Goal: Book appointment/travel/reservation

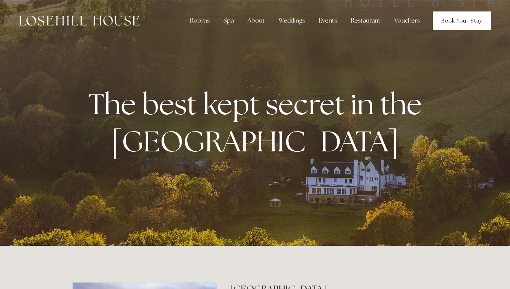
click at [440, 24] on link "Book Your Stay" at bounding box center [462, 20] width 58 height 18
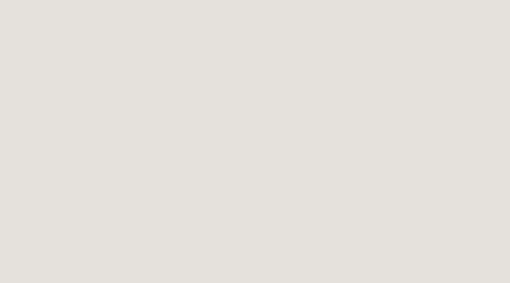
scroll to position [42, 0]
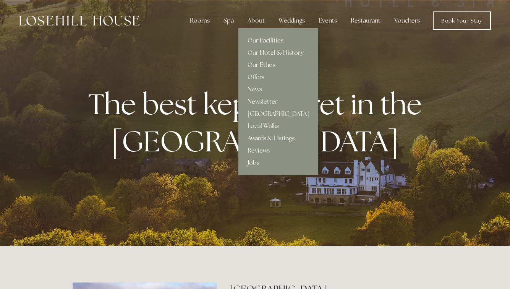
click at [261, 39] on link "Our Facilities" at bounding box center [279, 40] width 80 height 12
click at [265, 39] on link "Our Facilities" at bounding box center [279, 40] width 80 height 12
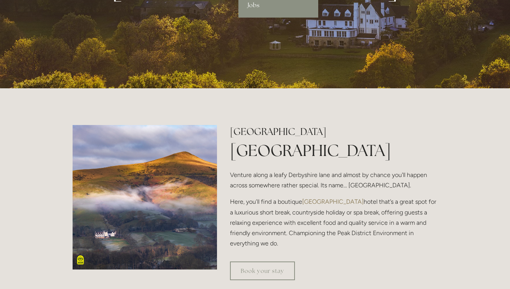
scroll to position [167, 0]
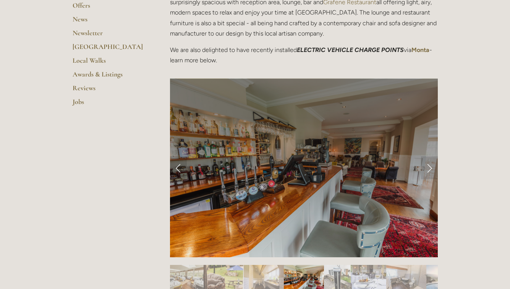
scroll to position [269, 0]
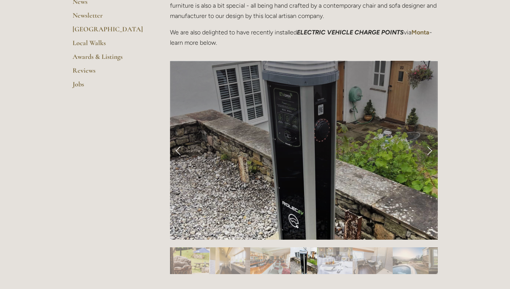
click at [432, 151] on link "Next Slide" at bounding box center [429, 150] width 17 height 23
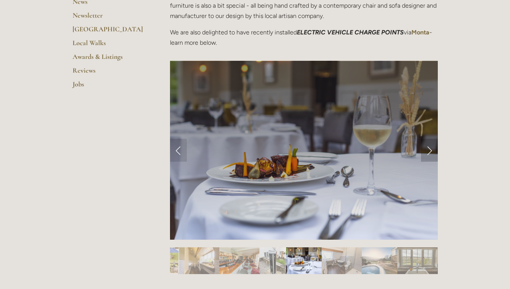
click at [432, 151] on link "Next Slide" at bounding box center [429, 150] width 17 height 23
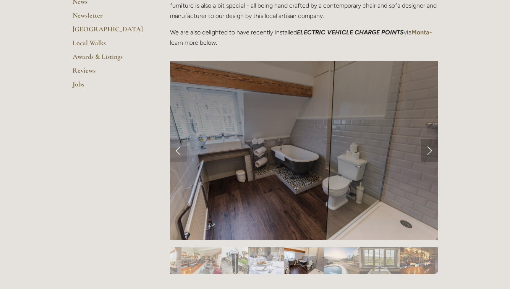
click at [432, 151] on link "Next Slide" at bounding box center [429, 150] width 17 height 23
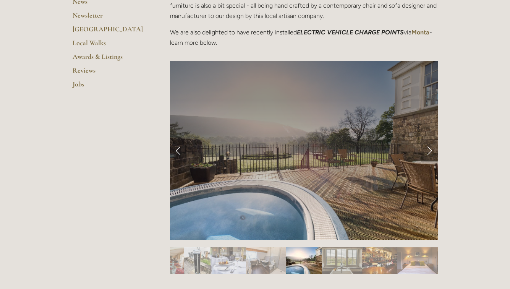
click at [432, 151] on link "Next Slide" at bounding box center [429, 150] width 17 height 23
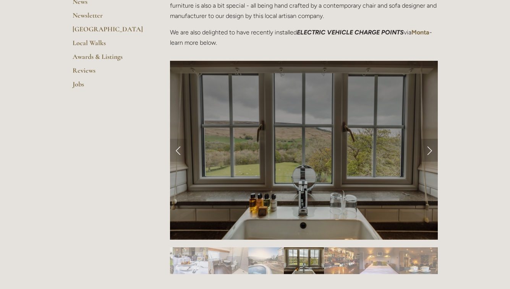
click at [432, 151] on link "Next Slide" at bounding box center [429, 150] width 17 height 23
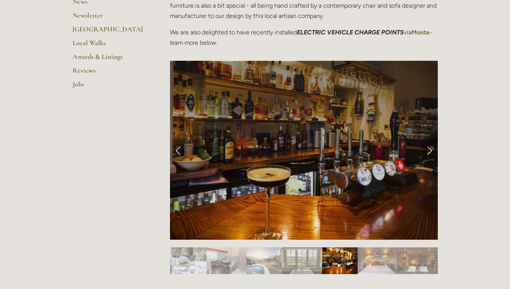
click at [432, 151] on link "Next Slide" at bounding box center [429, 150] width 17 height 23
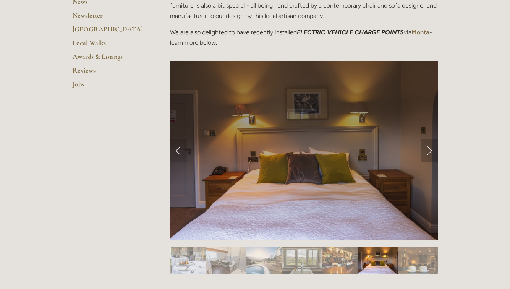
click at [432, 151] on link "Next Slide" at bounding box center [429, 150] width 17 height 23
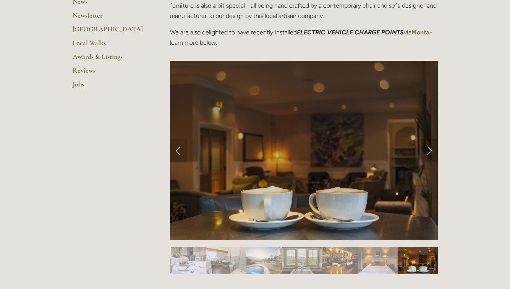
click at [430, 152] on link "Next Slide" at bounding box center [429, 150] width 17 height 23
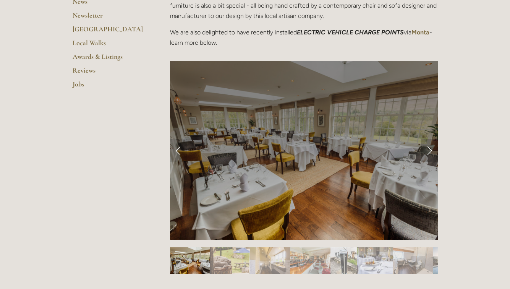
click at [430, 152] on link "Next Slide" at bounding box center [429, 150] width 17 height 23
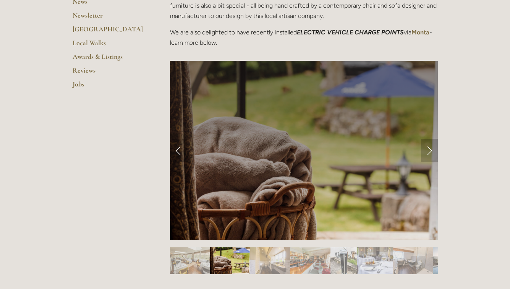
click at [430, 152] on link "Next Slide" at bounding box center [429, 150] width 17 height 23
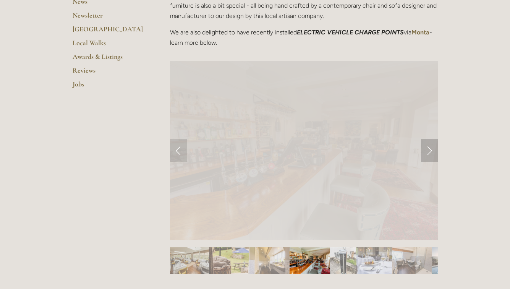
click at [430, 152] on link "Next Slide" at bounding box center [429, 150] width 17 height 23
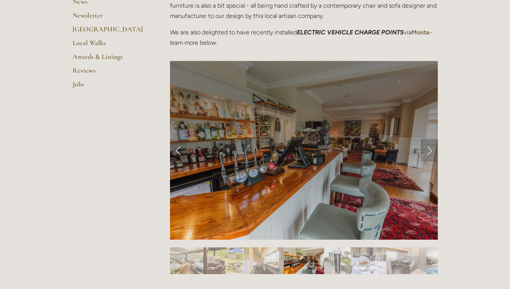
click at [430, 152] on link "Next Slide" at bounding box center [429, 150] width 17 height 23
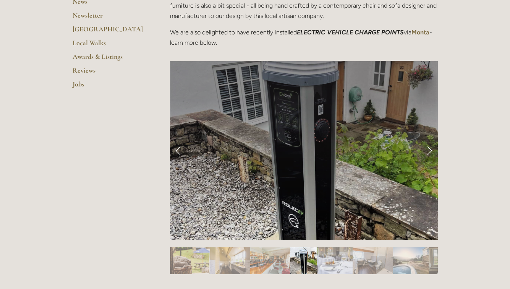
click at [430, 152] on link "Next Slide" at bounding box center [429, 150] width 17 height 23
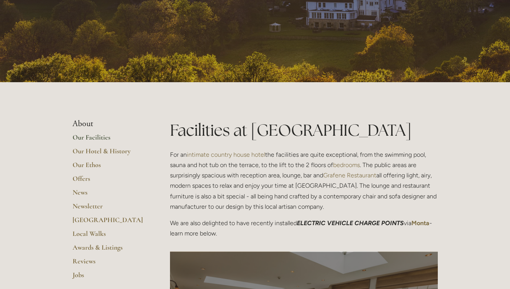
scroll to position [70, 0]
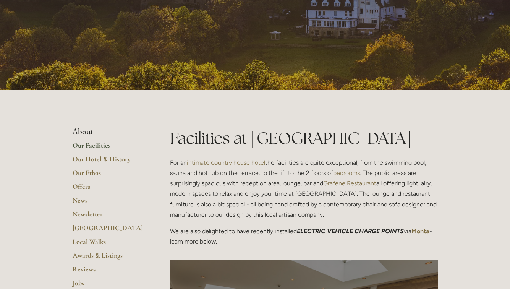
click at [95, 146] on link "Our Facilities" at bounding box center [109, 148] width 73 height 14
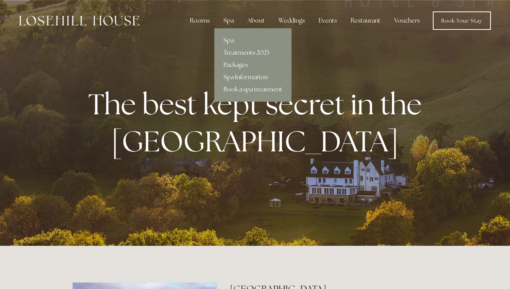
click at [244, 76] on link "Spa Information" at bounding box center [252, 77] width 77 height 12
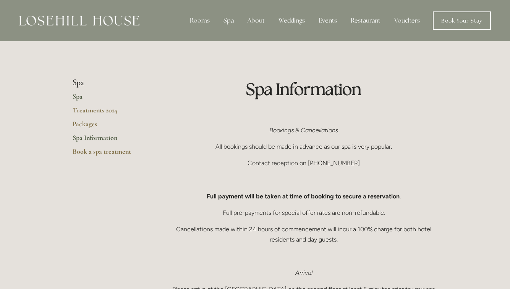
click at [78, 97] on link "Spa" at bounding box center [109, 99] width 73 height 14
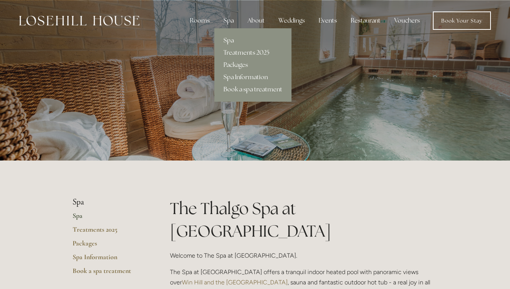
click at [247, 89] on link "Book a spa treatment" at bounding box center [252, 89] width 77 height 12
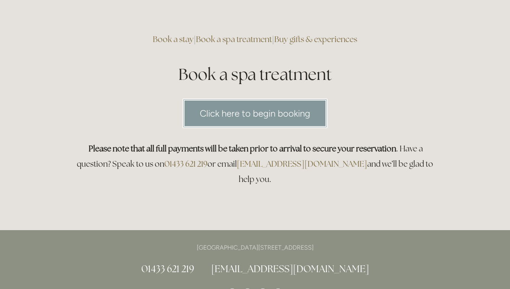
scroll to position [36, 0]
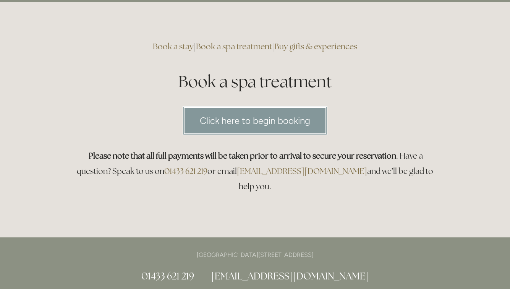
click at [223, 121] on link "Click here to begin booking" at bounding box center [255, 120] width 145 height 29
